Goal: Answer question/provide support: Answer question/provide support

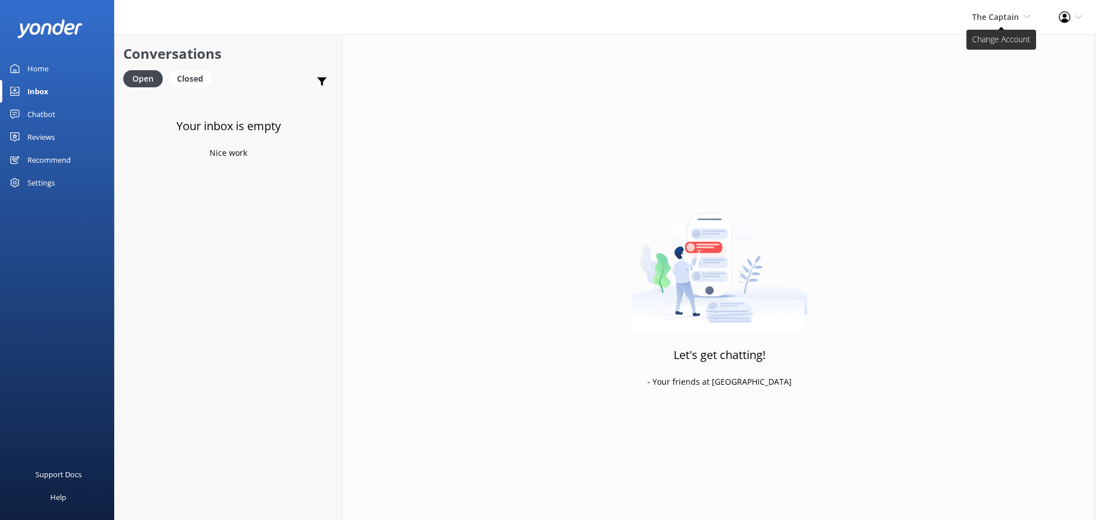
click at [999, 17] on span "The Captain" at bounding box center [995, 16] width 47 height 11
click at [980, 51] on link "De [GEOGRAPHIC_DATA]" at bounding box center [988, 48] width 114 height 27
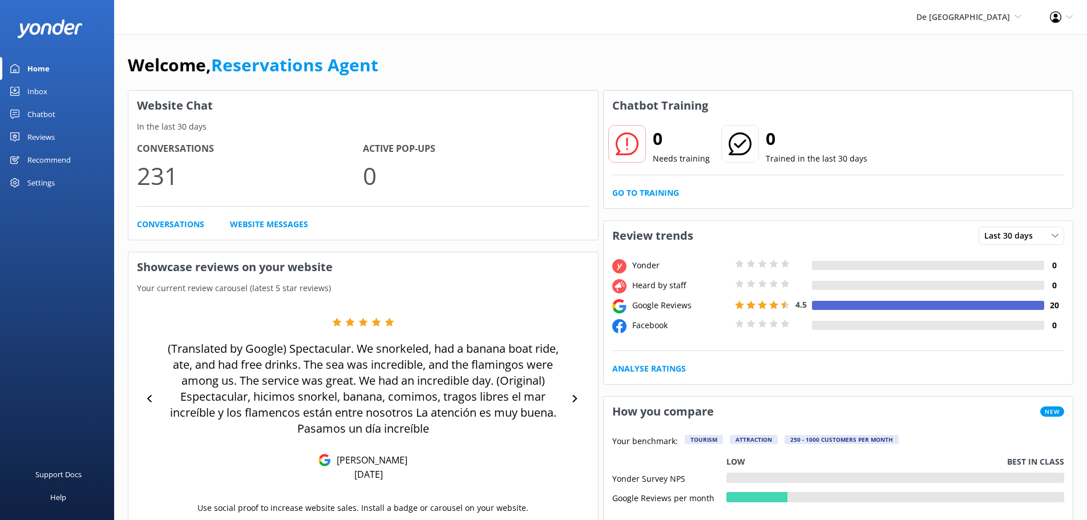
click at [43, 95] on div "Inbox" at bounding box center [37, 91] width 20 height 23
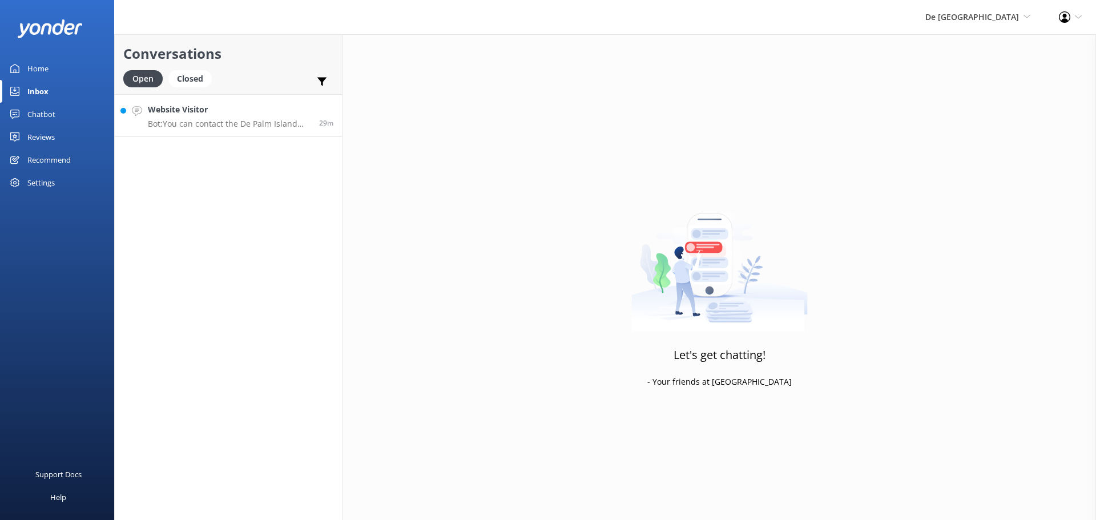
click at [184, 119] on p "Bot: You can contact the De Palm Island team at contact@depalmtours.com." at bounding box center [229, 124] width 163 height 10
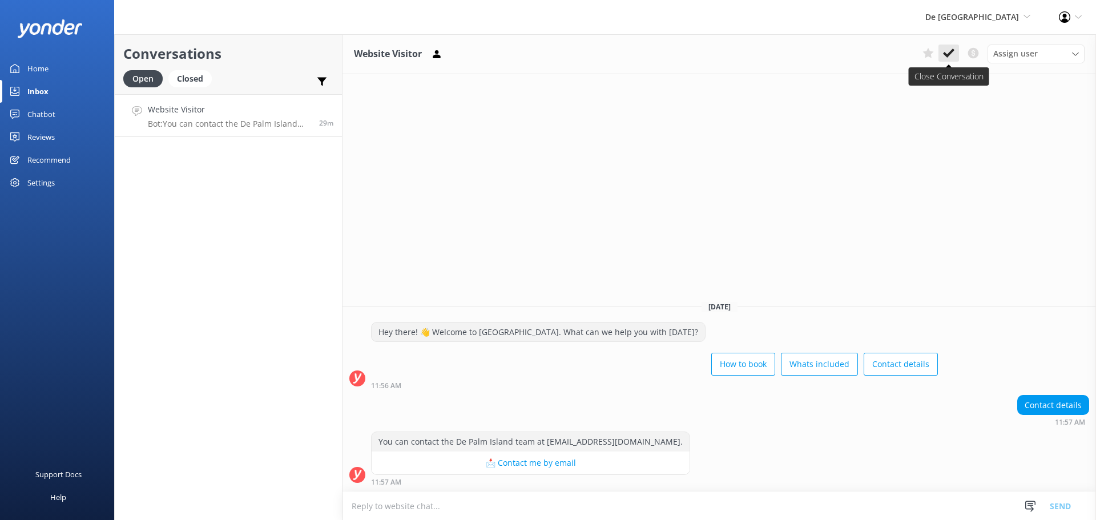
click at [946, 50] on icon at bounding box center [948, 52] width 11 height 11
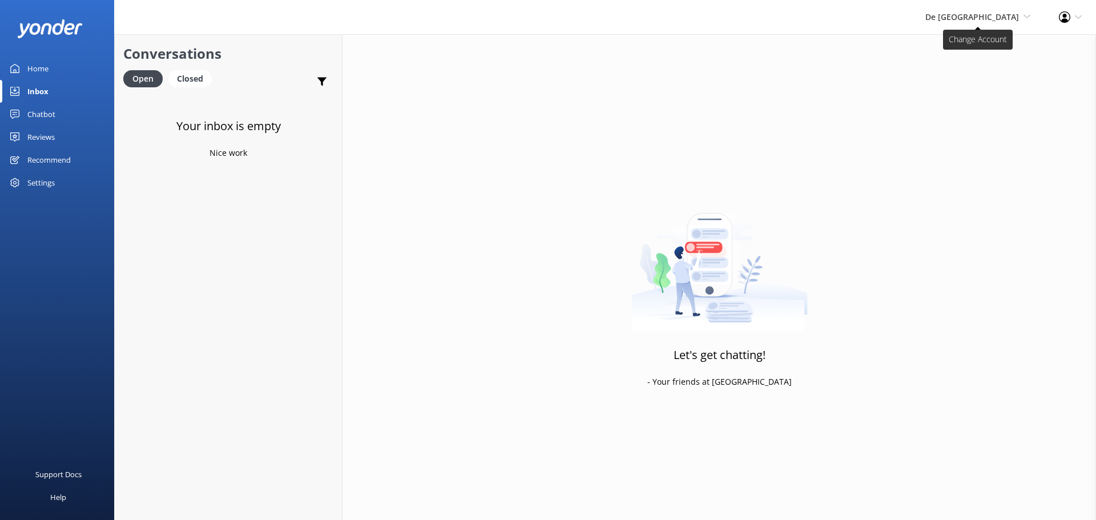
click at [983, 17] on span "De [GEOGRAPHIC_DATA]" at bounding box center [972, 16] width 94 height 11
click at [957, 84] on link "Aruba's Activities Expert" at bounding box center [988, 76] width 114 height 27
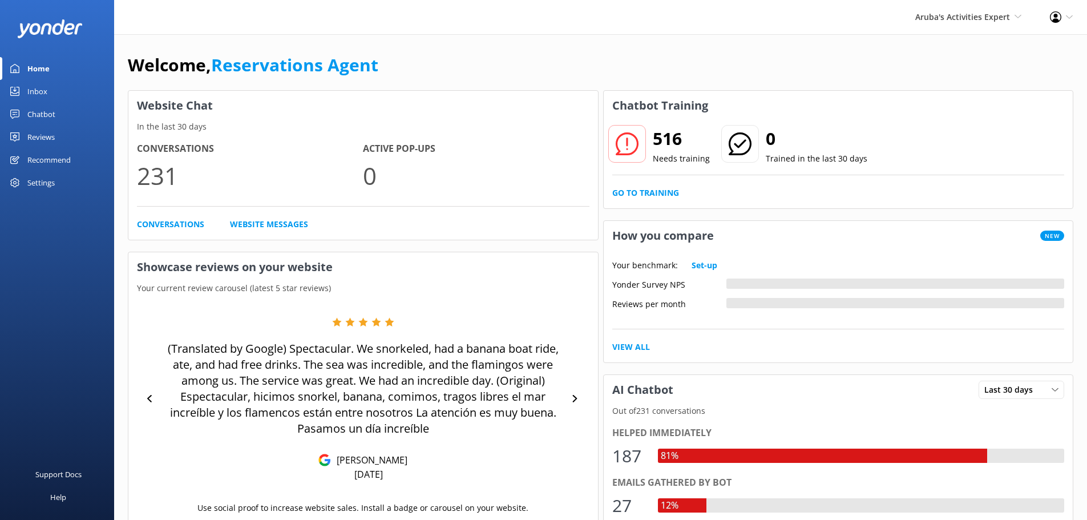
click at [26, 84] on link "Inbox" at bounding box center [57, 91] width 114 height 23
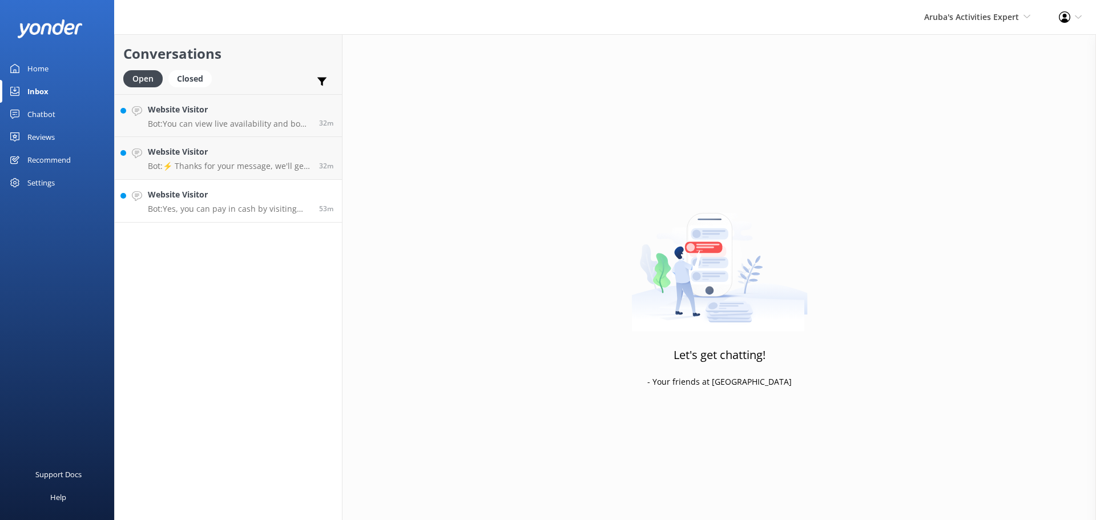
click at [231, 209] on p "Bot: Yes, you can pay in cash by visiting our main office at L.G. Smith Bouleva…" at bounding box center [229, 209] width 163 height 10
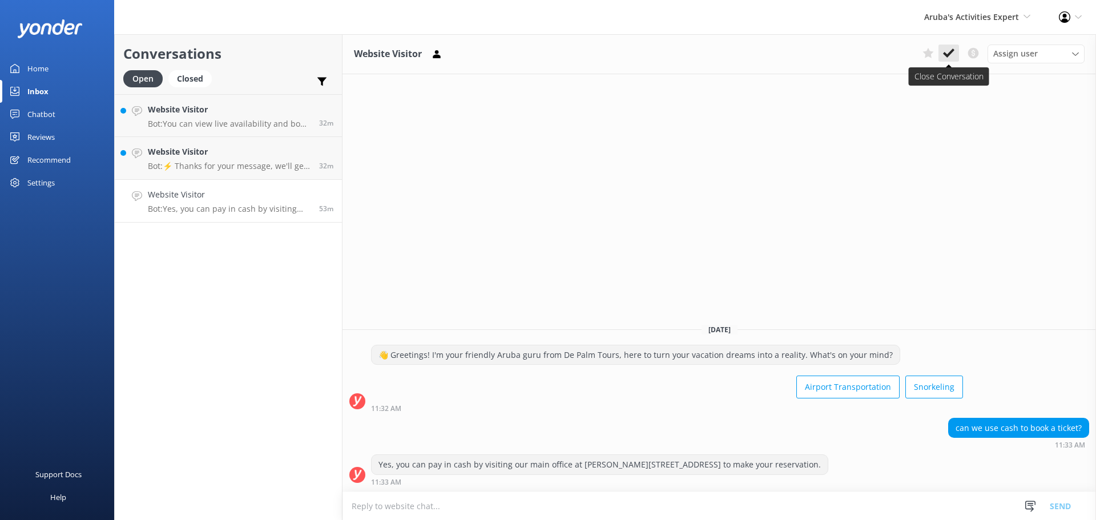
click at [950, 49] on icon at bounding box center [948, 52] width 11 height 11
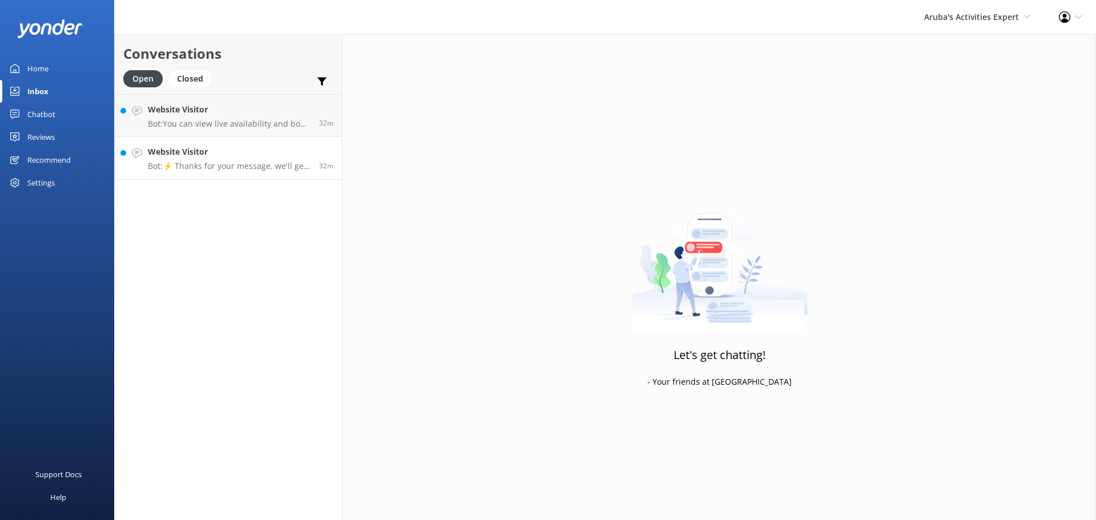
click at [224, 150] on h4 "Website Visitor" at bounding box center [229, 152] width 163 height 13
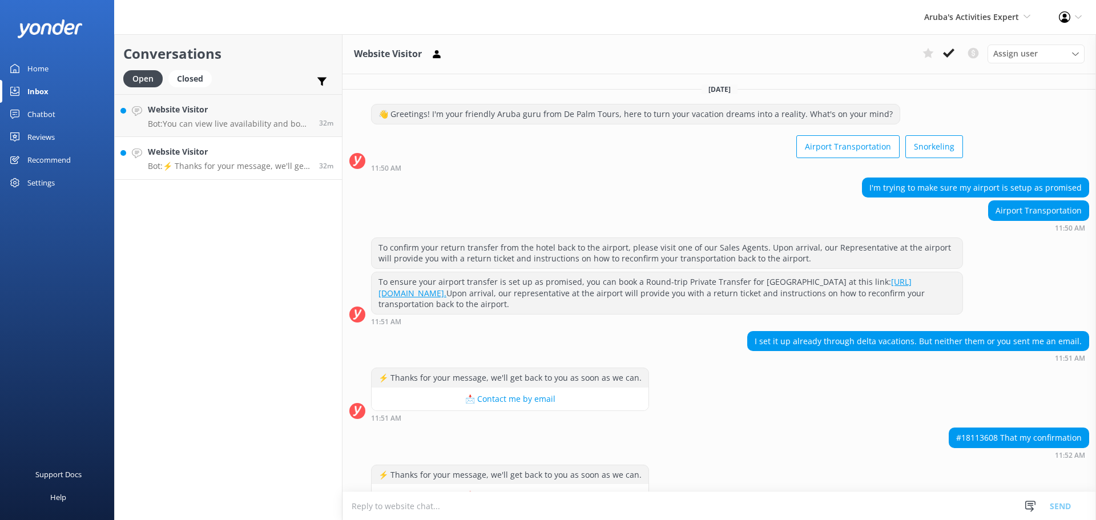
scroll to position [129, 0]
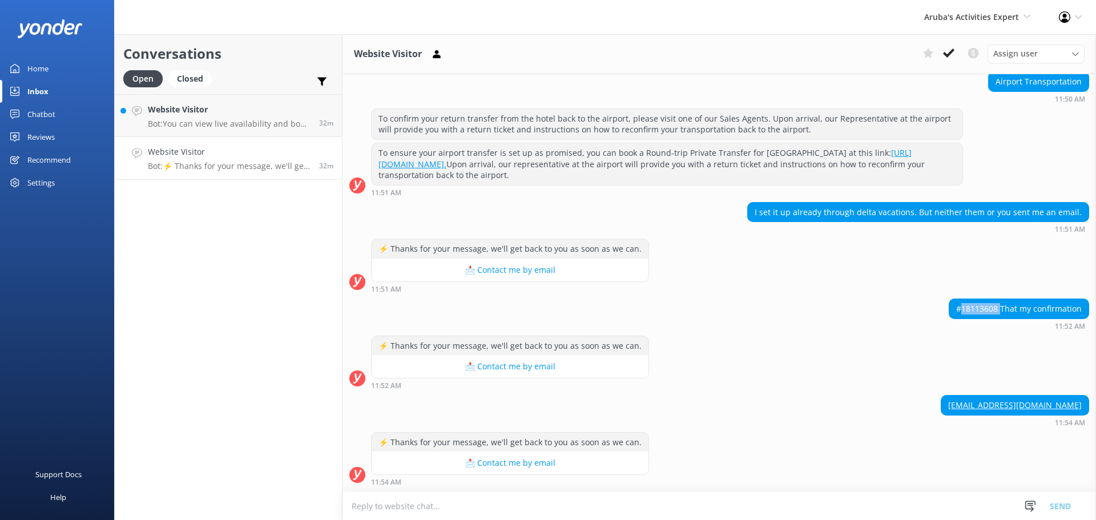
drag, startPoint x: 995, startPoint y: 306, endPoint x: 954, endPoint y: 312, distance: 41.6
click at [954, 312] on div "#18113608 That my confirmation" at bounding box center [1018, 308] width 139 height 19
copy div "18113608"
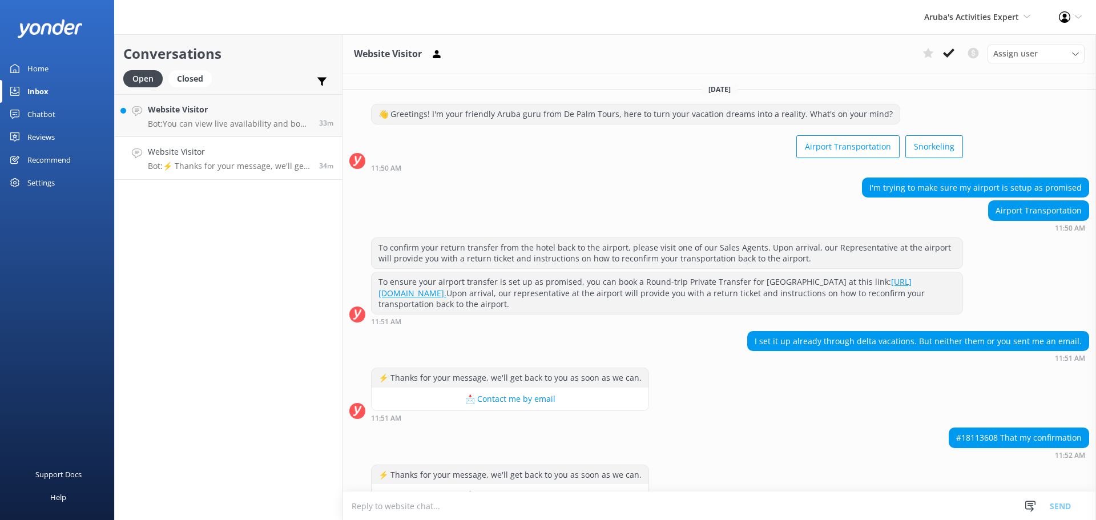
click at [570, 504] on textarea at bounding box center [718, 506] width 753 height 28
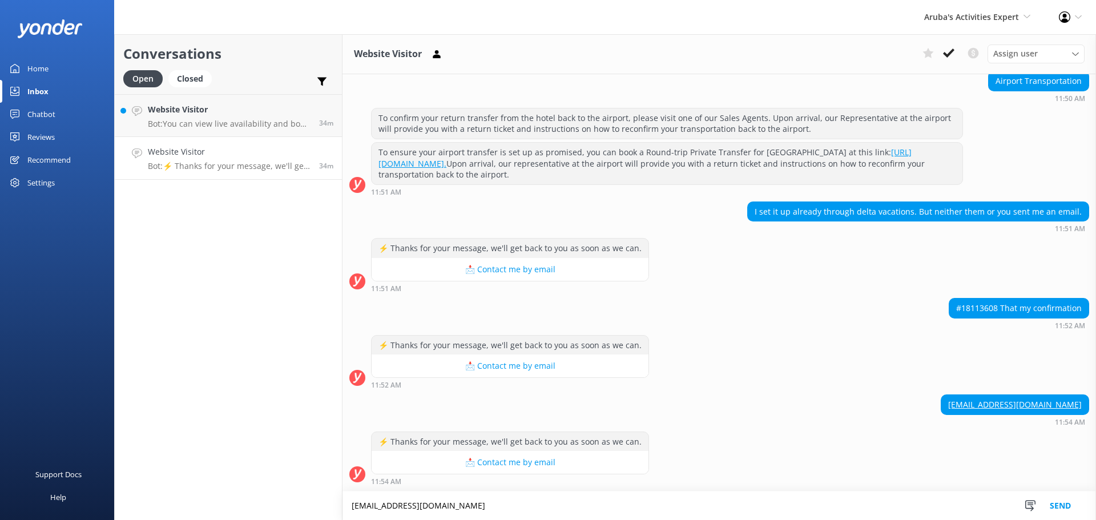
type textarea "info@depalmtours.com"
click at [1062, 505] on button "Send" at bounding box center [1060, 505] width 43 height 29
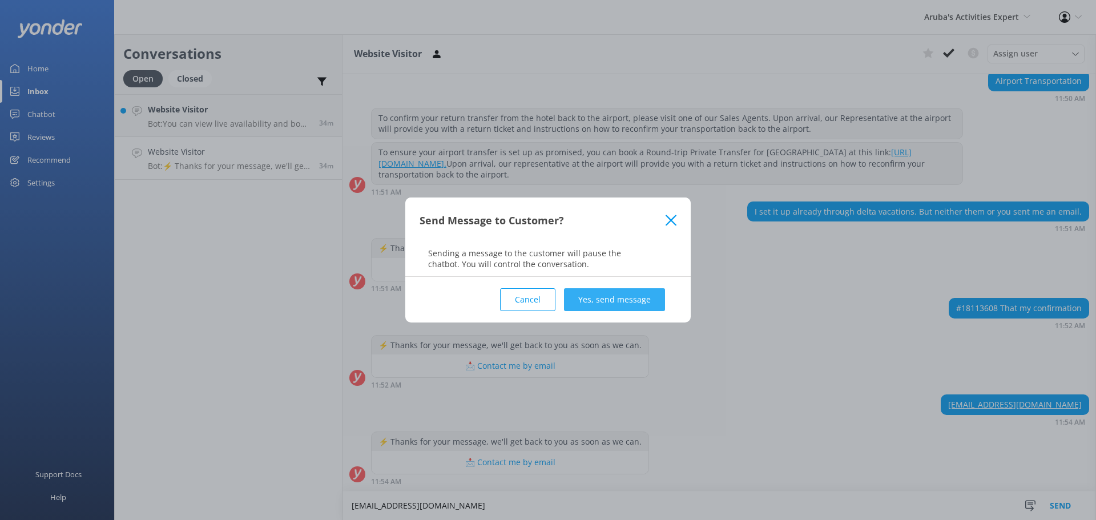
click at [609, 293] on button "Yes, send message" at bounding box center [614, 299] width 101 height 23
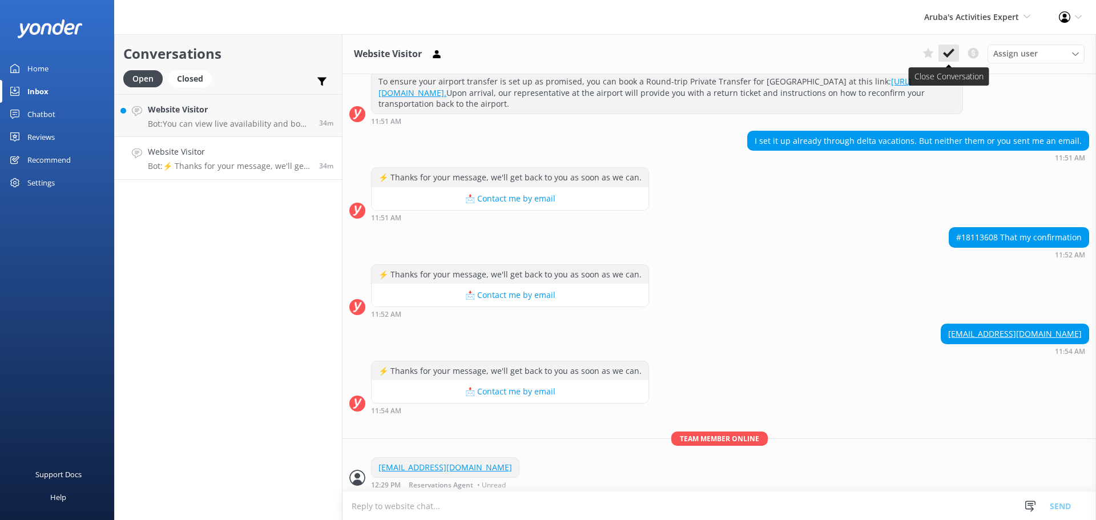
scroll to position [203, 0]
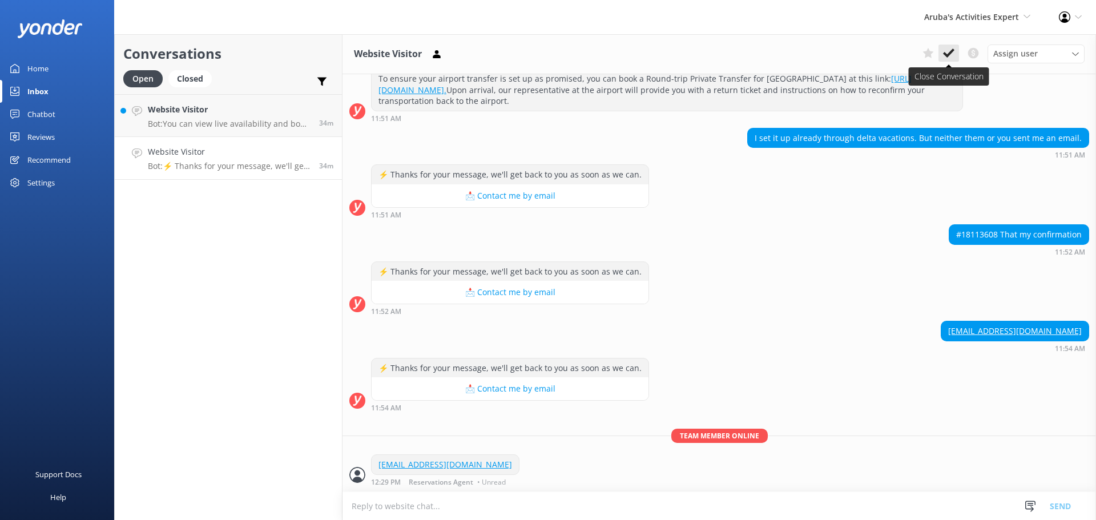
click at [947, 53] on icon at bounding box center [948, 52] width 11 height 11
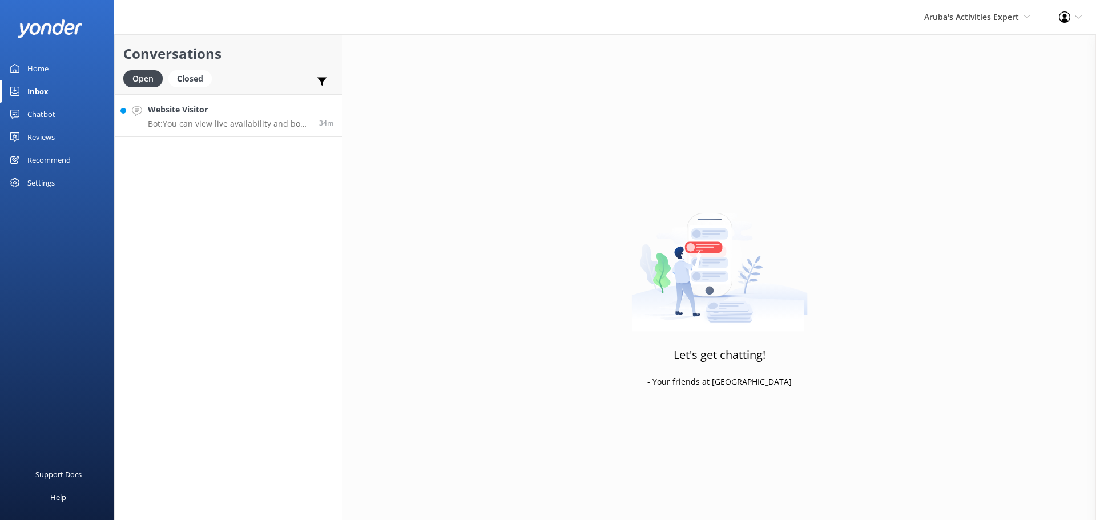
click at [221, 111] on h4 "Website Visitor" at bounding box center [229, 109] width 163 height 13
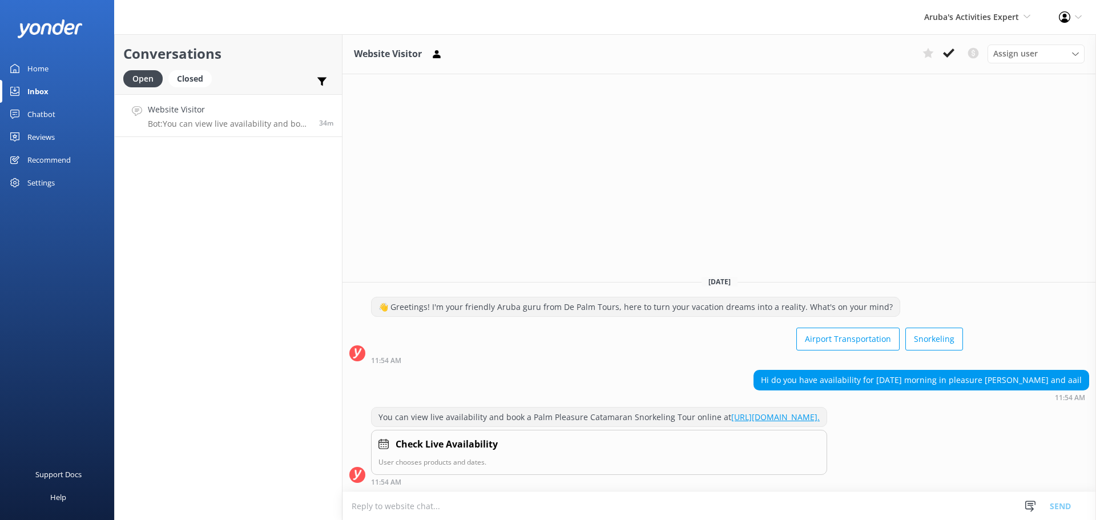
drag, startPoint x: 950, startPoint y: 59, endPoint x: 939, endPoint y: 62, distance: 11.8
click at [950, 59] on button at bounding box center [948, 53] width 21 height 17
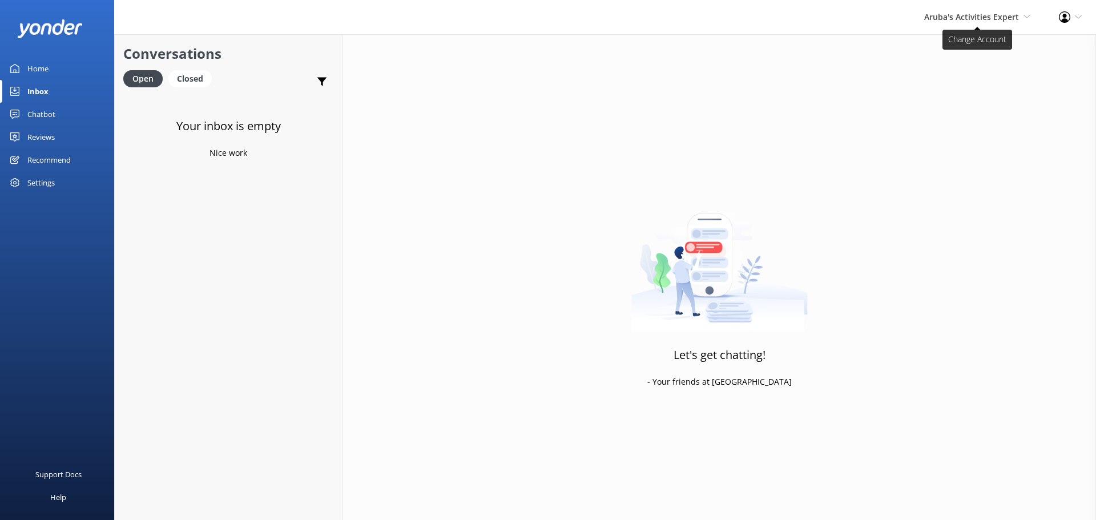
click at [955, 14] on span "Aruba's Activities Expert" at bounding box center [971, 16] width 95 height 11
click at [946, 101] on link "The Captain" at bounding box center [988, 103] width 114 height 27
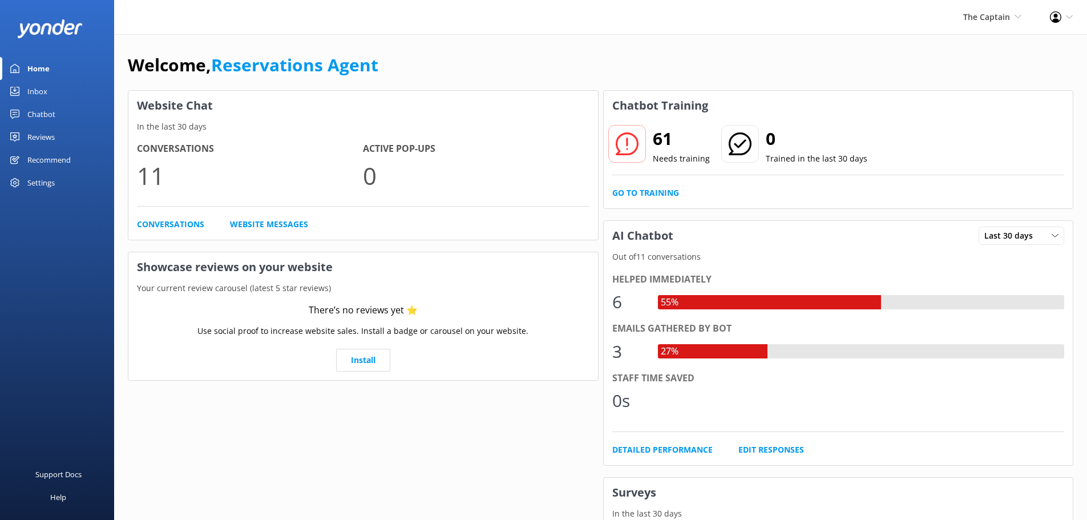
click at [60, 88] on link "Inbox" at bounding box center [57, 91] width 114 height 23
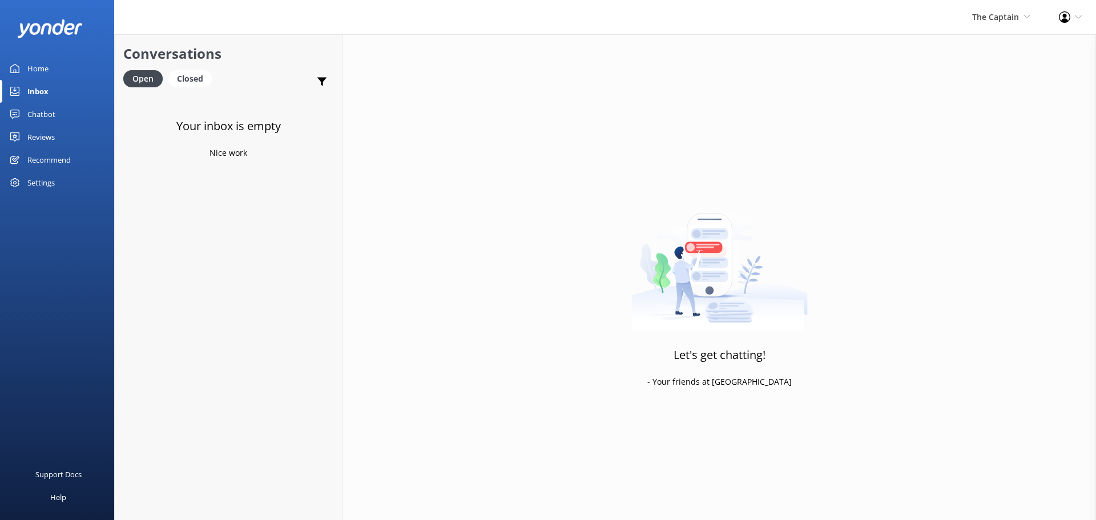
click at [983, 31] on div "The Captain De Palm Island Aruba's Activities Expert The Captain" at bounding box center [1001, 17] width 87 height 34
click at [976, 46] on link "De [GEOGRAPHIC_DATA]" at bounding box center [988, 48] width 114 height 27
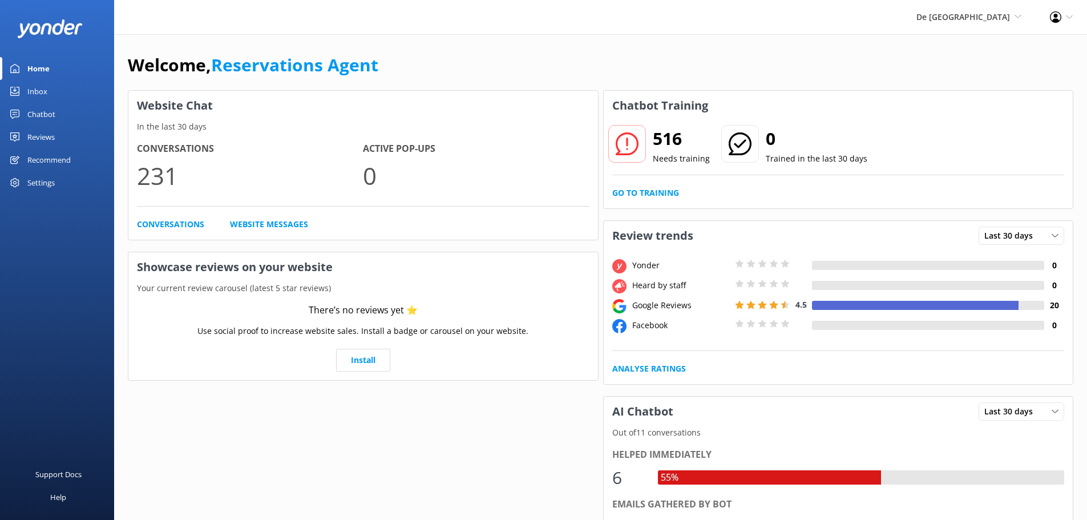
click at [46, 88] on div "Inbox" at bounding box center [37, 91] width 20 height 23
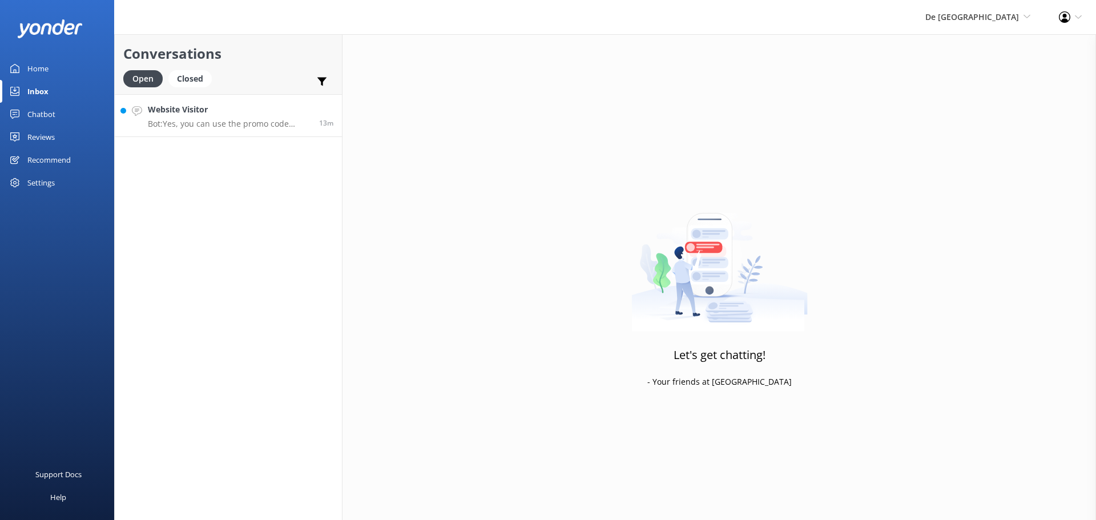
click at [204, 123] on p "Bot: Yes, you can use the promo code SAVE10 to get a 10% discount during the ch…" at bounding box center [229, 124] width 163 height 10
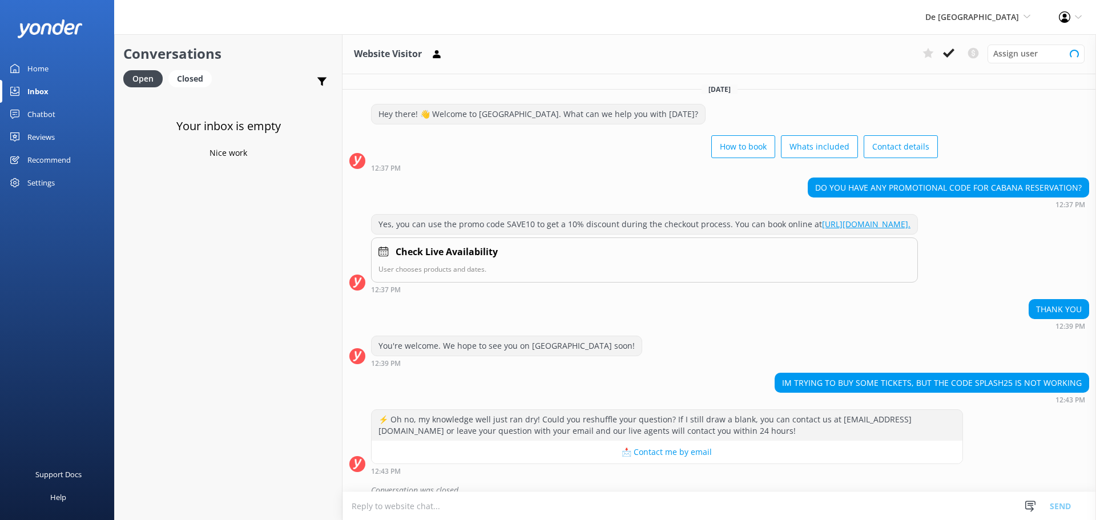
scroll to position [25, 0]
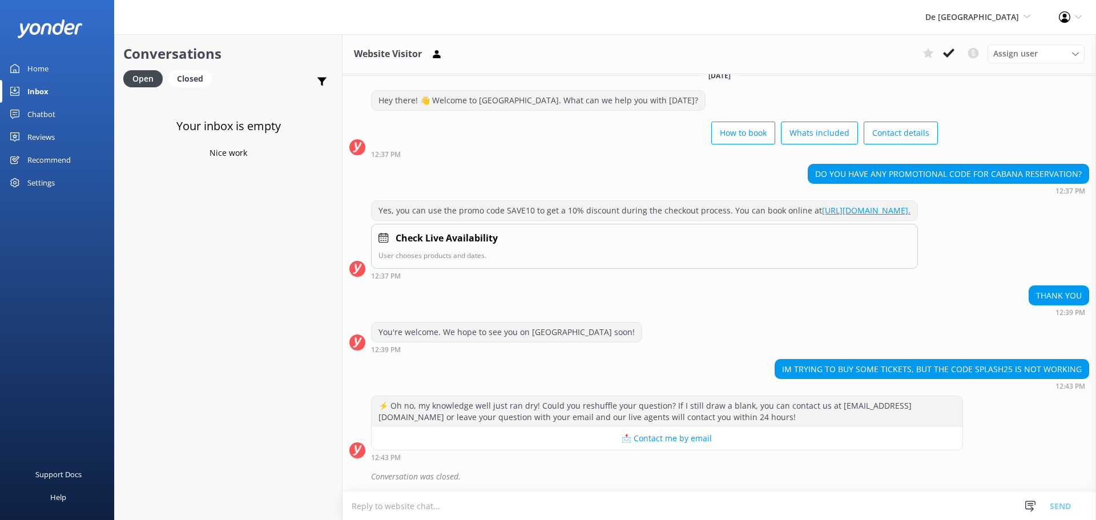
click at [534, 504] on textarea at bounding box center [718, 506] width 753 height 28
click at [378, 514] on textarea at bounding box center [718, 506] width 753 height 28
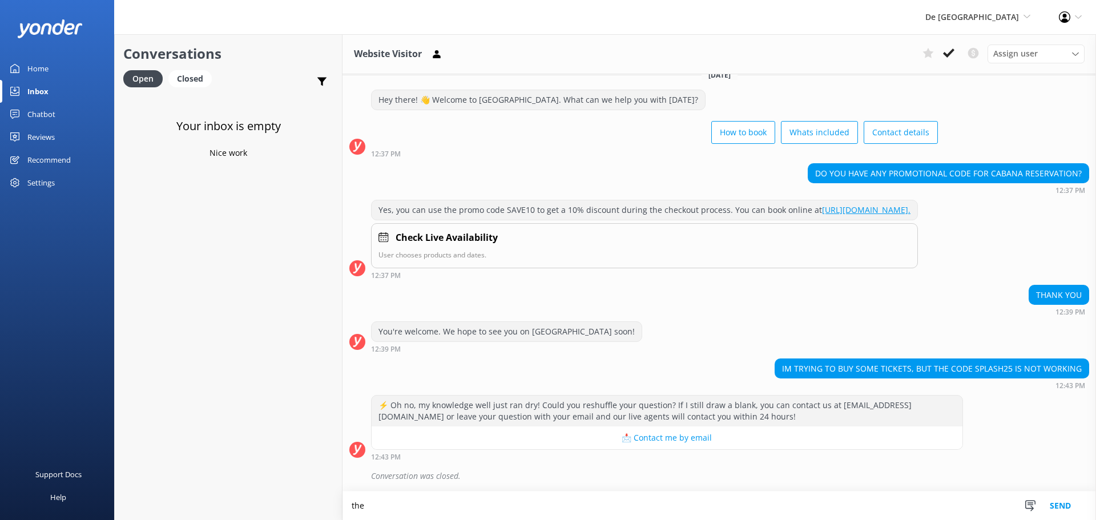
scroll to position [26, 0]
click at [463, 518] on textarea "the promotion is valid till october 31st" at bounding box center [718, 505] width 753 height 29
click at [469, 511] on textarea "the promotion is valid till october 31st" at bounding box center [718, 505] width 753 height 29
click at [464, 510] on textarea "the promotion is valid till october 31st" at bounding box center [718, 505] width 753 height 29
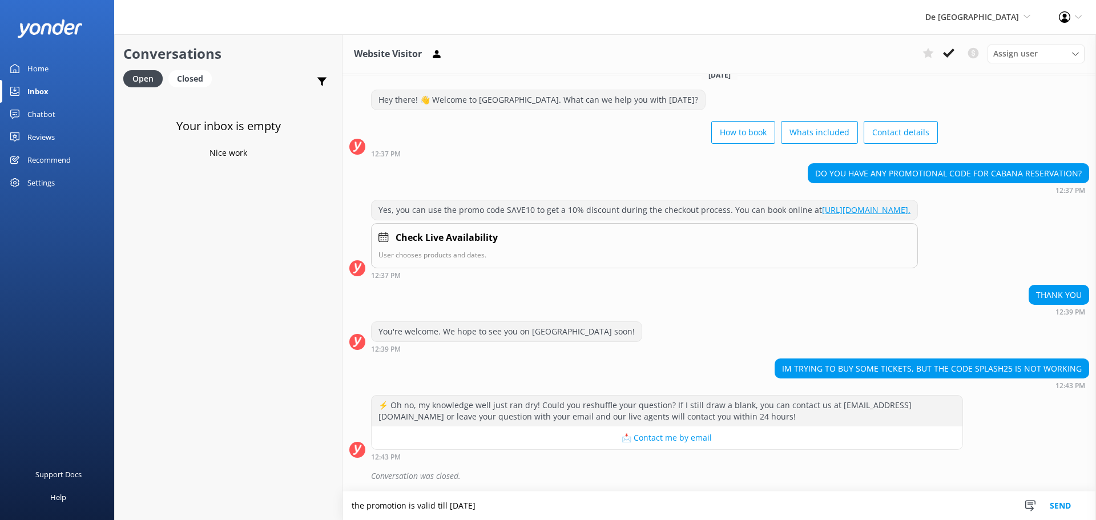
type textarea "the promotion is valid till October 31st"
click at [1054, 501] on button "Send" at bounding box center [1060, 505] width 43 height 29
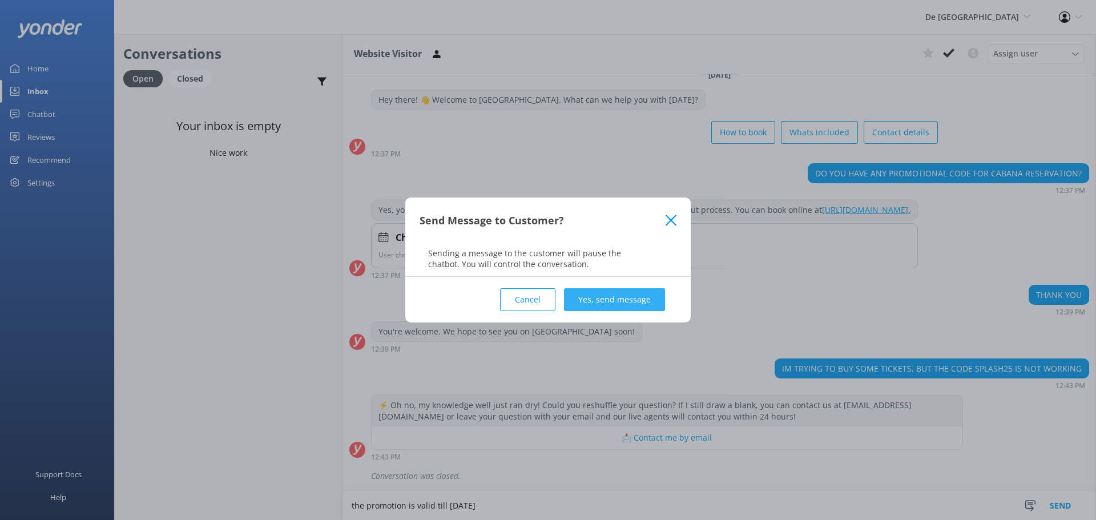
click at [634, 300] on button "Yes, send message" at bounding box center [614, 299] width 101 height 23
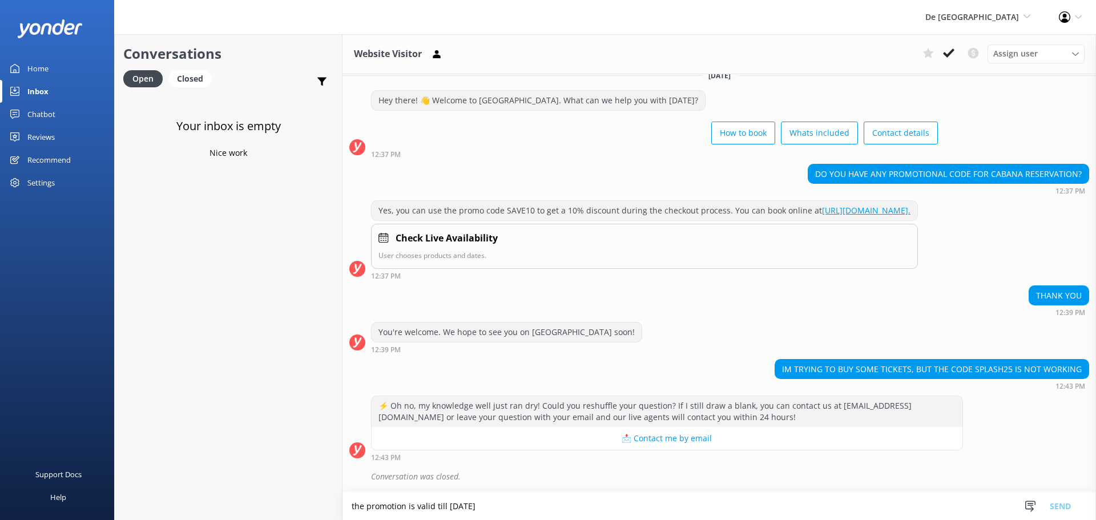
click at [946, 55] on use at bounding box center [948, 53] width 11 height 9
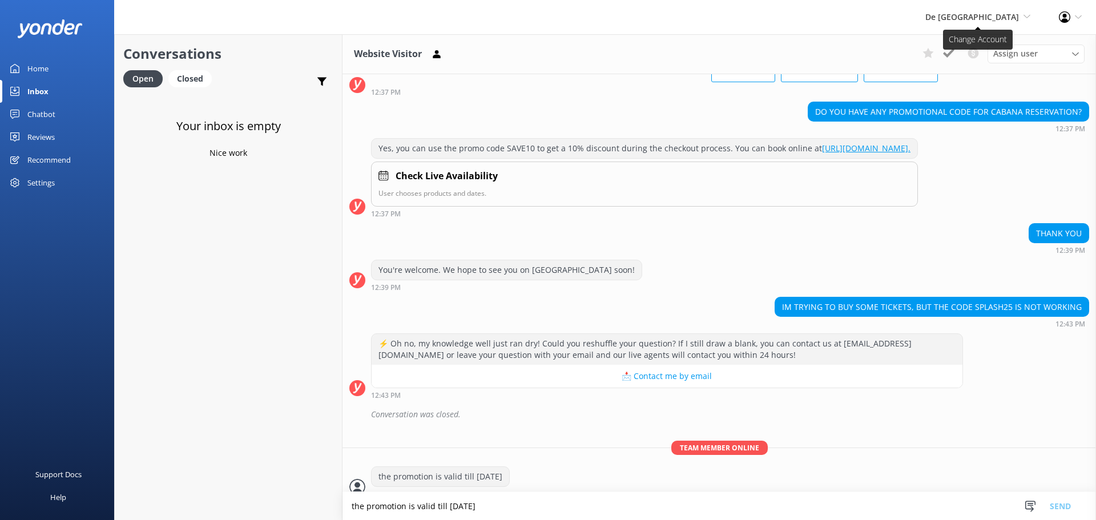
scroll to position [99, 0]
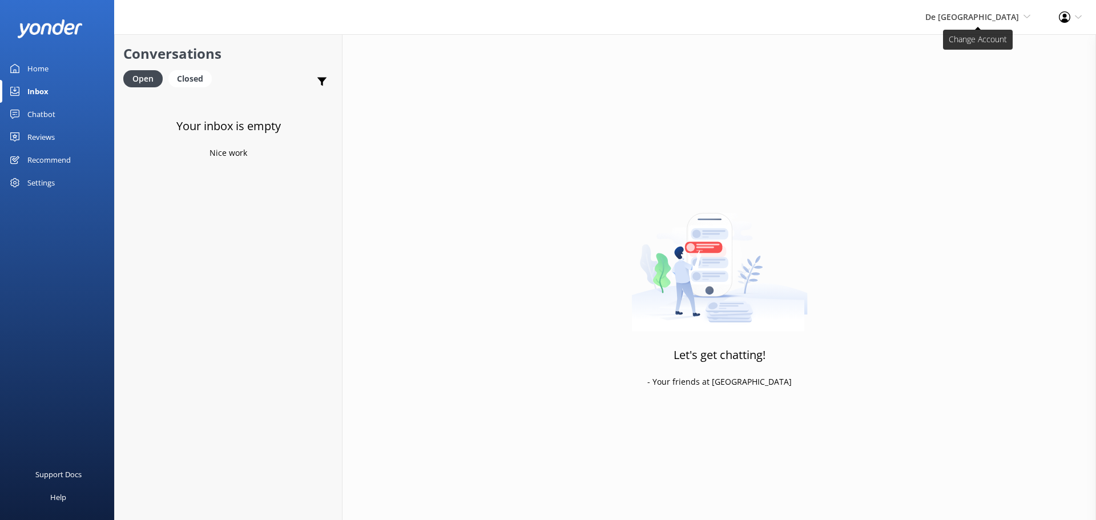
click at [972, 15] on span "De [GEOGRAPHIC_DATA]" at bounding box center [972, 16] width 94 height 11
click at [966, 71] on link "Aruba's Activities Expert" at bounding box center [988, 76] width 114 height 27
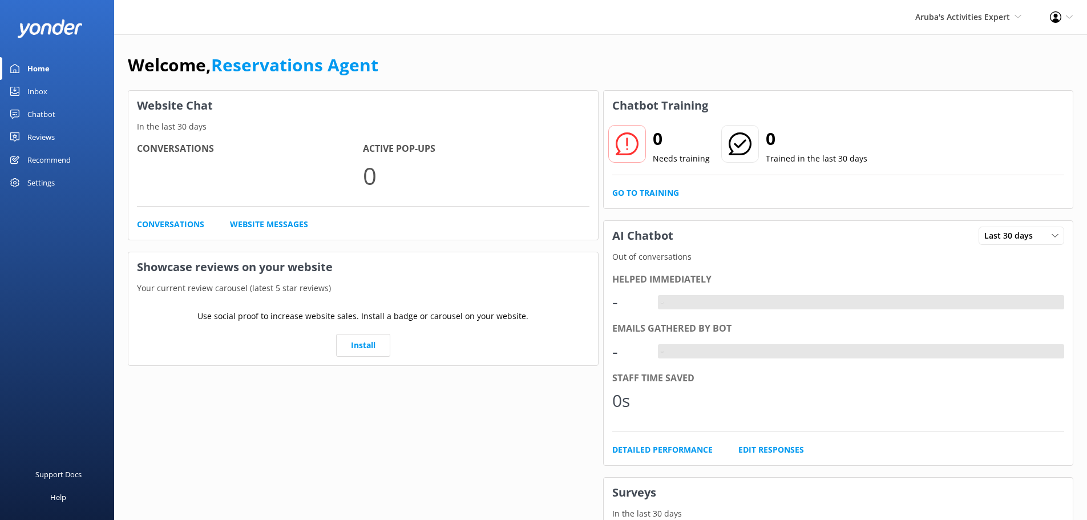
click at [37, 89] on div "Inbox" at bounding box center [37, 91] width 20 height 23
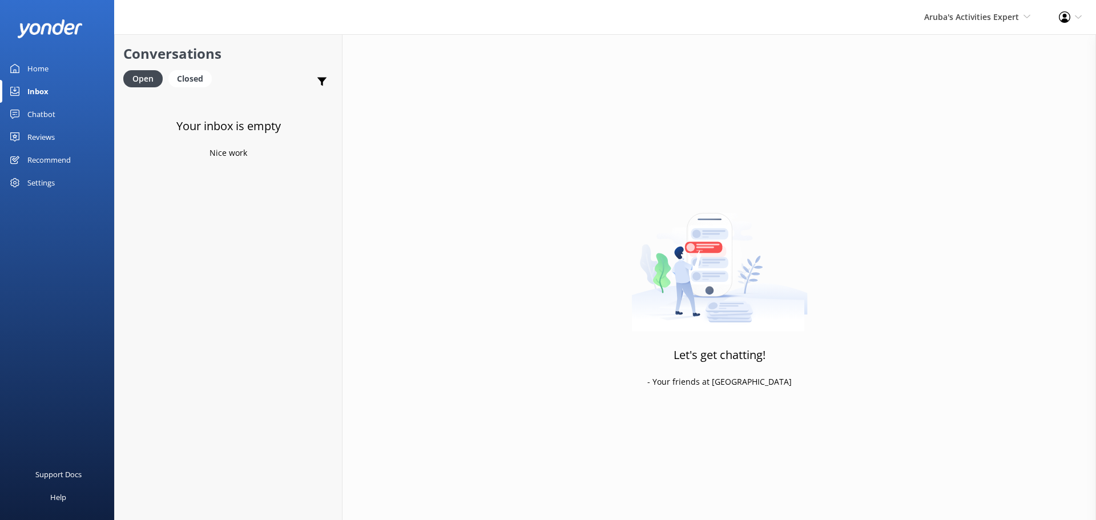
click at [978, 27] on div "Aruba's Activities Expert De Palm Island Aruba's Activities Expert The Captain" at bounding box center [977, 17] width 135 height 34
click at [970, 99] on link "The Captain" at bounding box center [988, 103] width 114 height 27
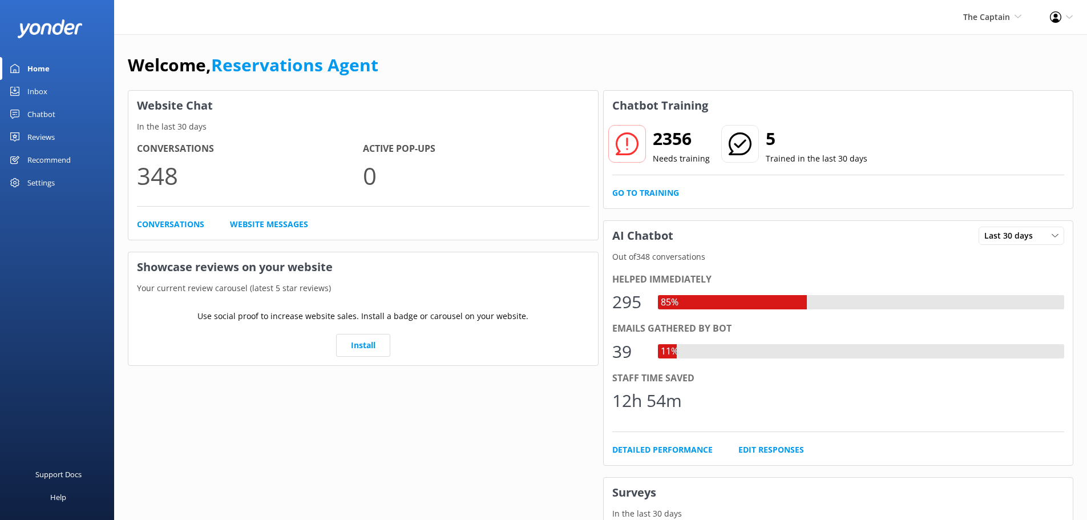
click at [40, 88] on div "Inbox" at bounding box center [37, 91] width 20 height 23
